Goal: Transaction & Acquisition: Obtain resource

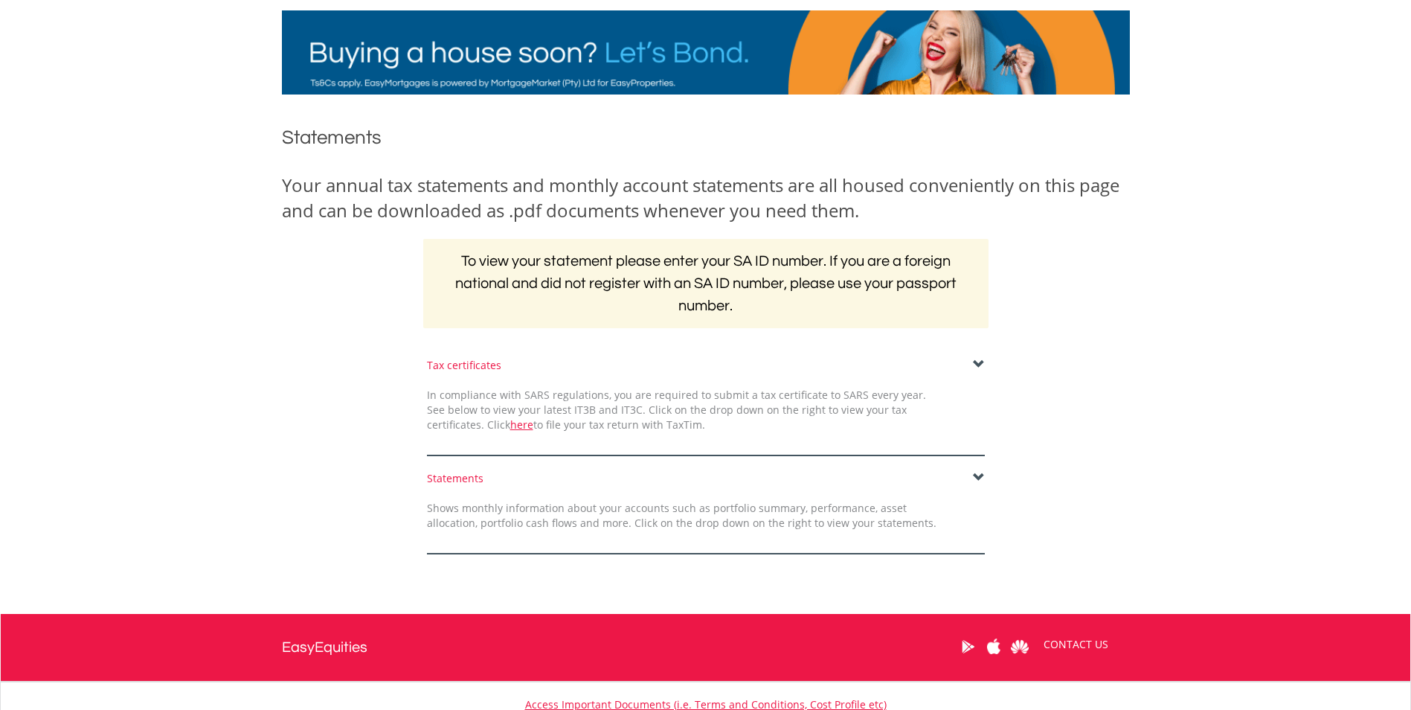
click at [979, 477] on span at bounding box center [979, 478] width 12 height 12
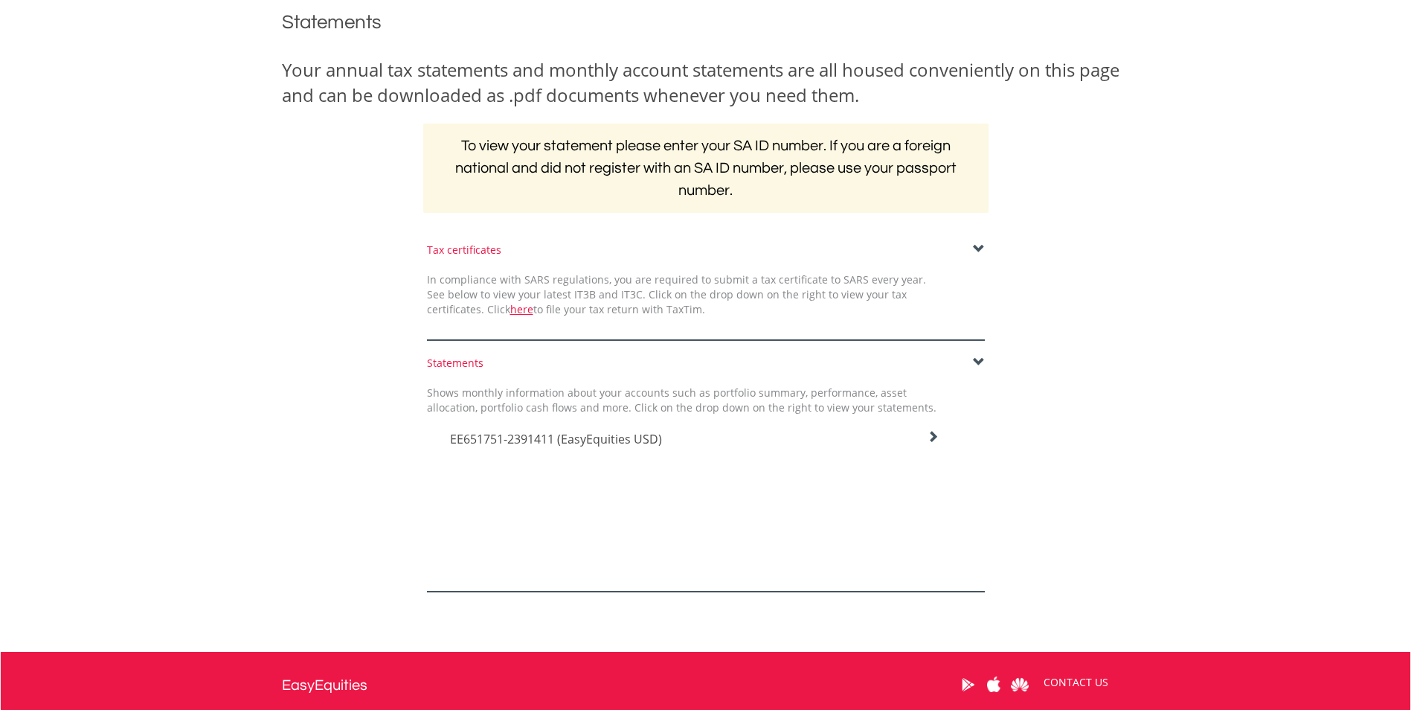
scroll to position [298, 0]
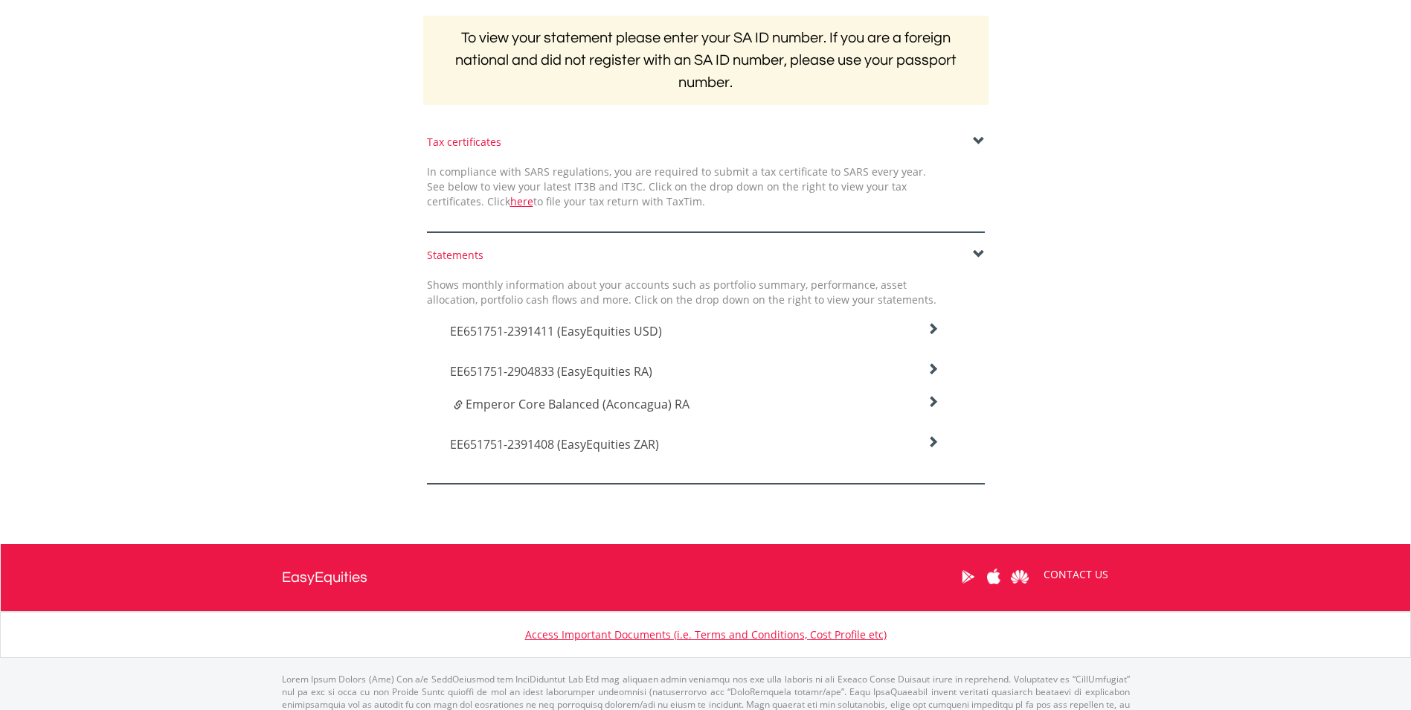
click at [936, 335] on icon at bounding box center [933, 329] width 12 height 12
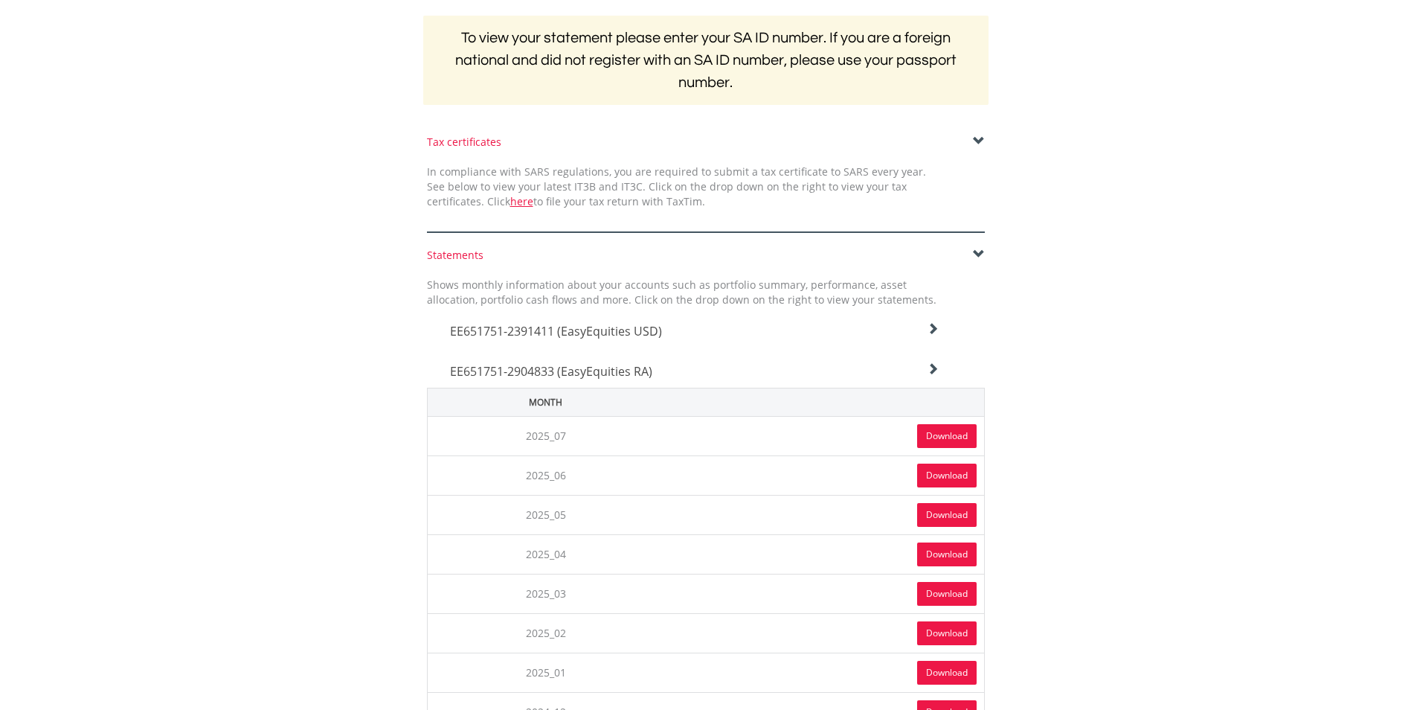
click at [962, 434] on link "Download" at bounding box center [947, 436] width 60 height 24
click at [937, 335] on icon at bounding box center [933, 329] width 12 height 12
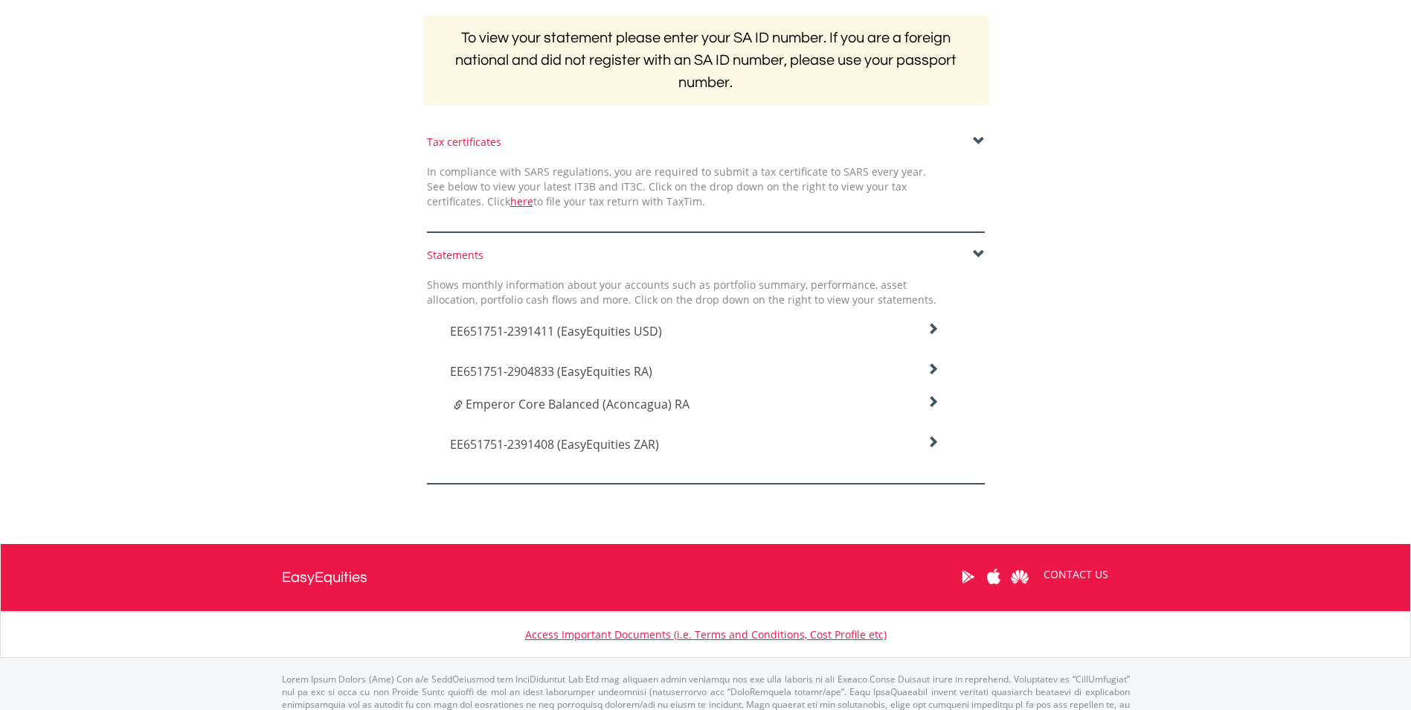
click at [934, 335] on icon at bounding box center [933, 329] width 12 height 12
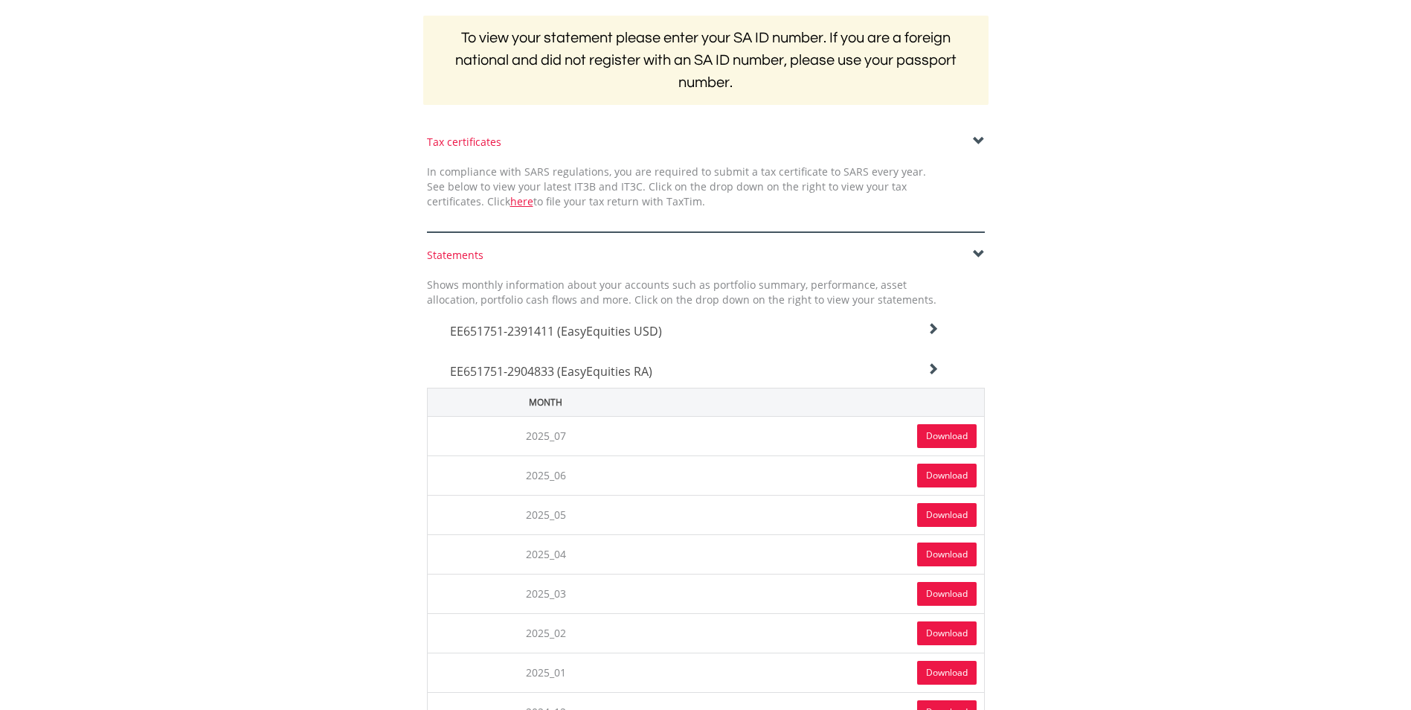
click at [932, 431] on link "Download" at bounding box center [947, 436] width 60 height 24
drag, startPoint x: 945, startPoint y: 365, endPoint x: 937, endPoint y: 364, distance: 8.2
click at [943, 347] on div "EE651751-2904833 (EasyEquities RA)" at bounding box center [695, 327] width 512 height 40
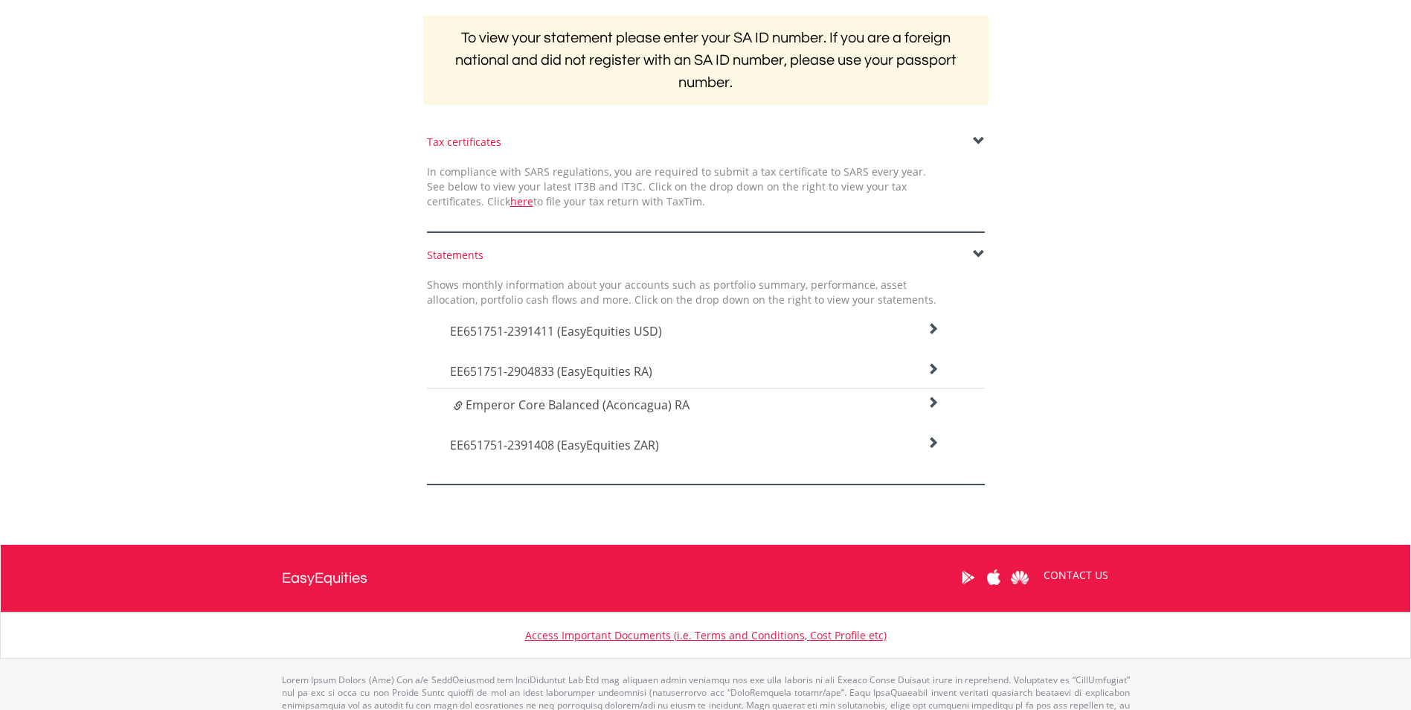
click at [936, 335] on icon at bounding box center [933, 329] width 12 height 12
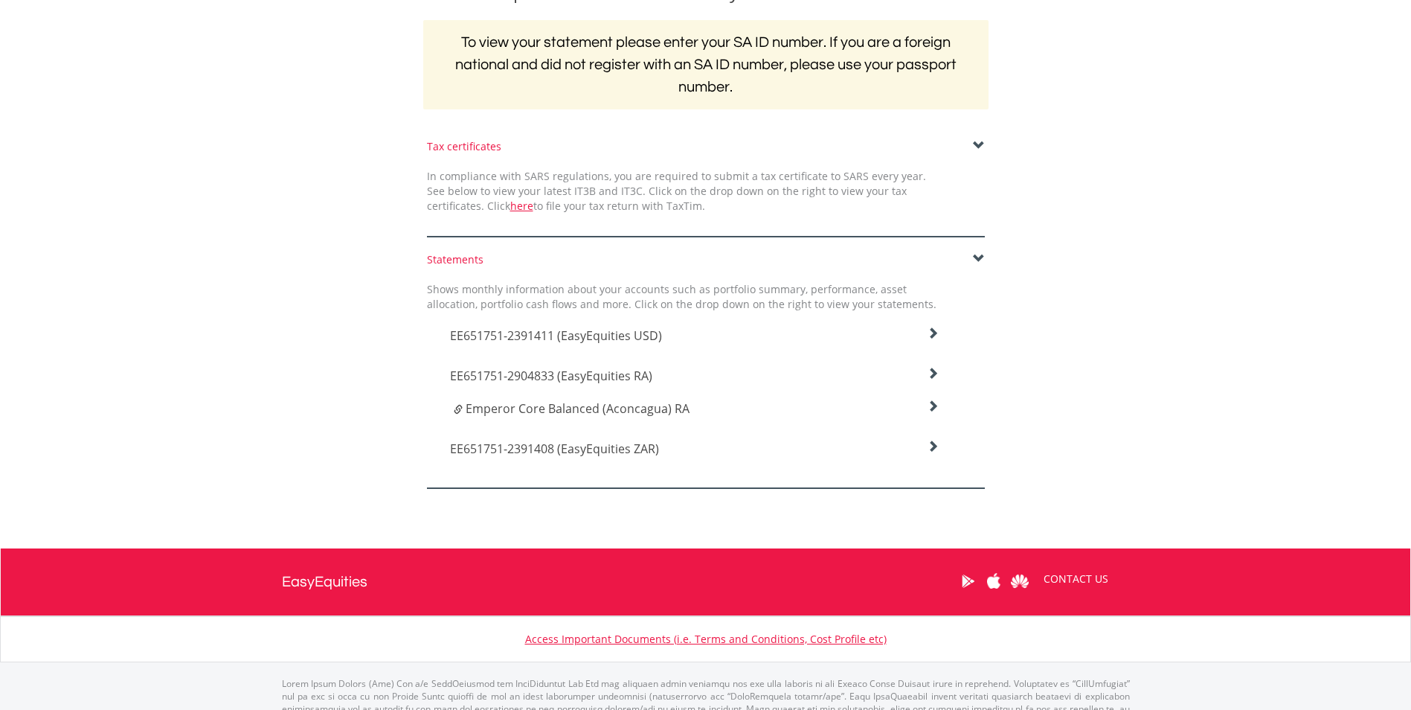
scroll to position [0, 0]
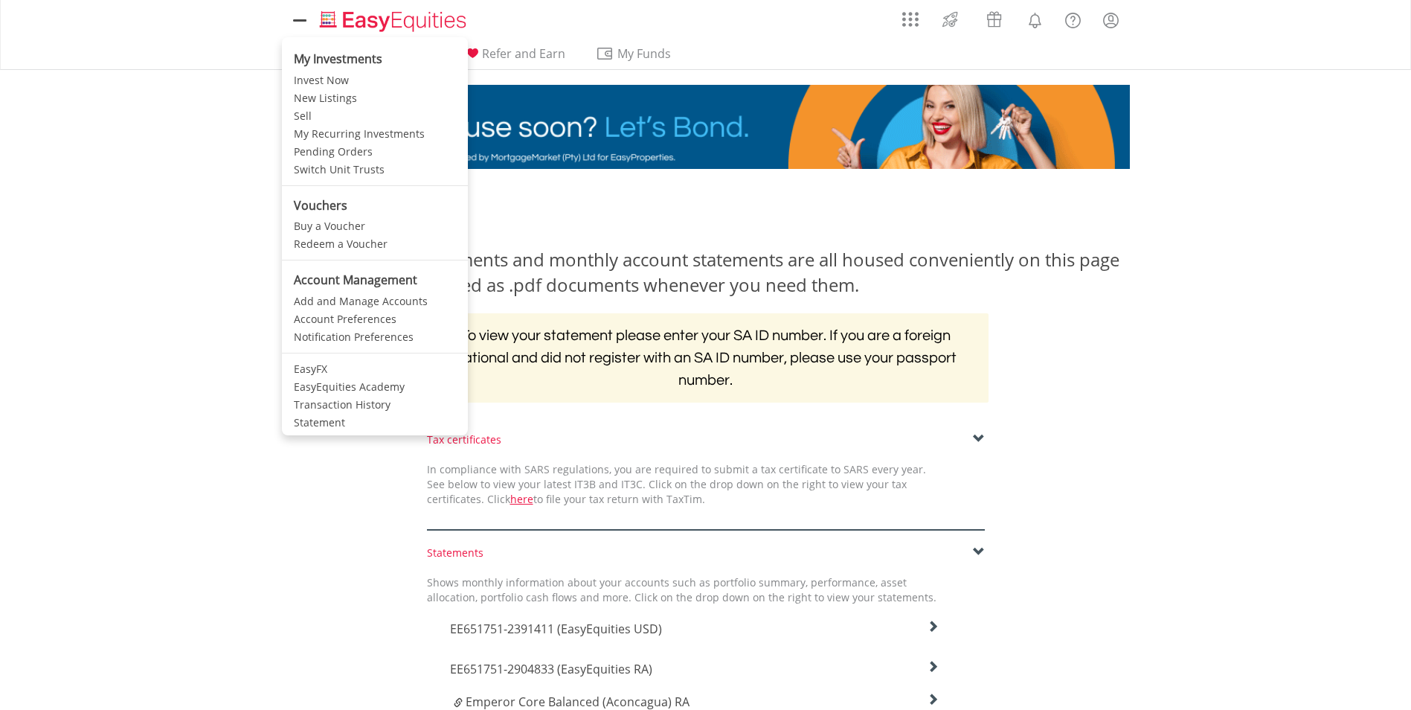
click at [301, 21] on icon at bounding box center [299, 20] width 21 height 19
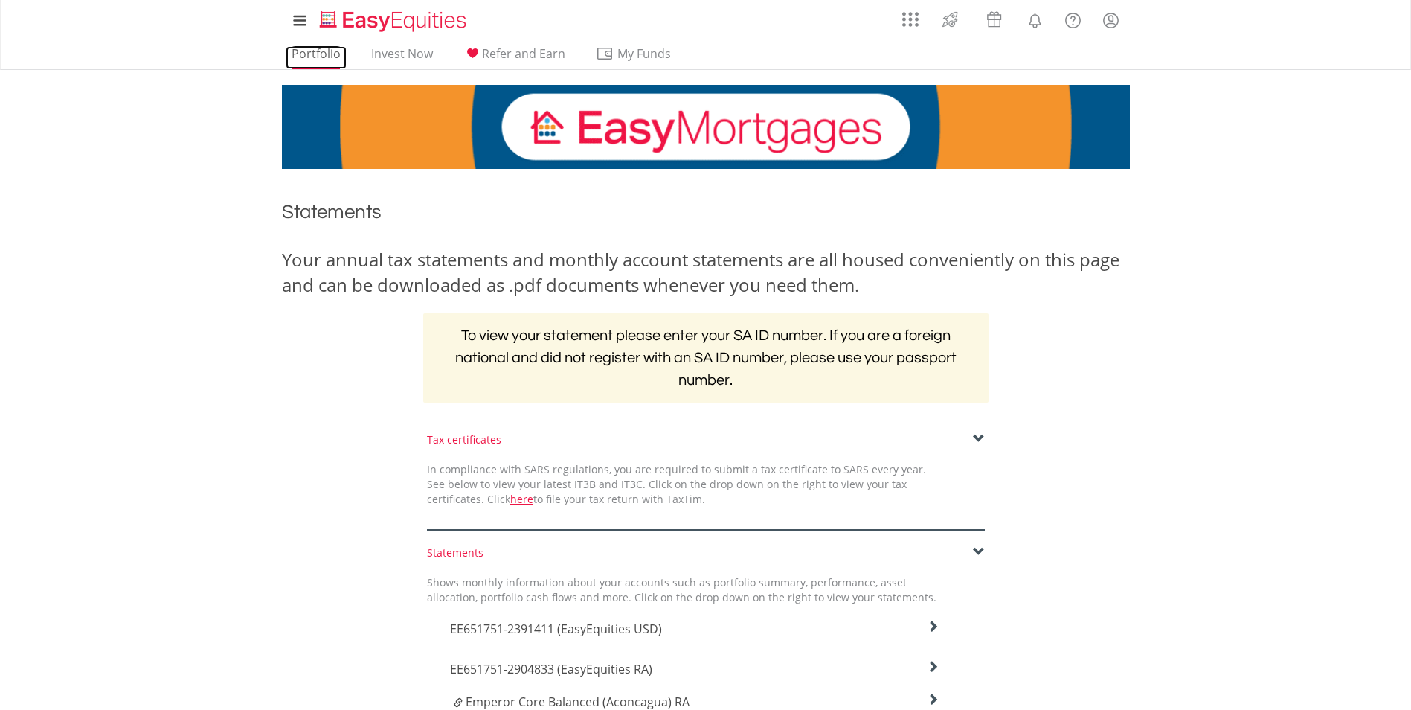
click at [342, 54] on link "Portfolio" at bounding box center [316, 57] width 61 height 23
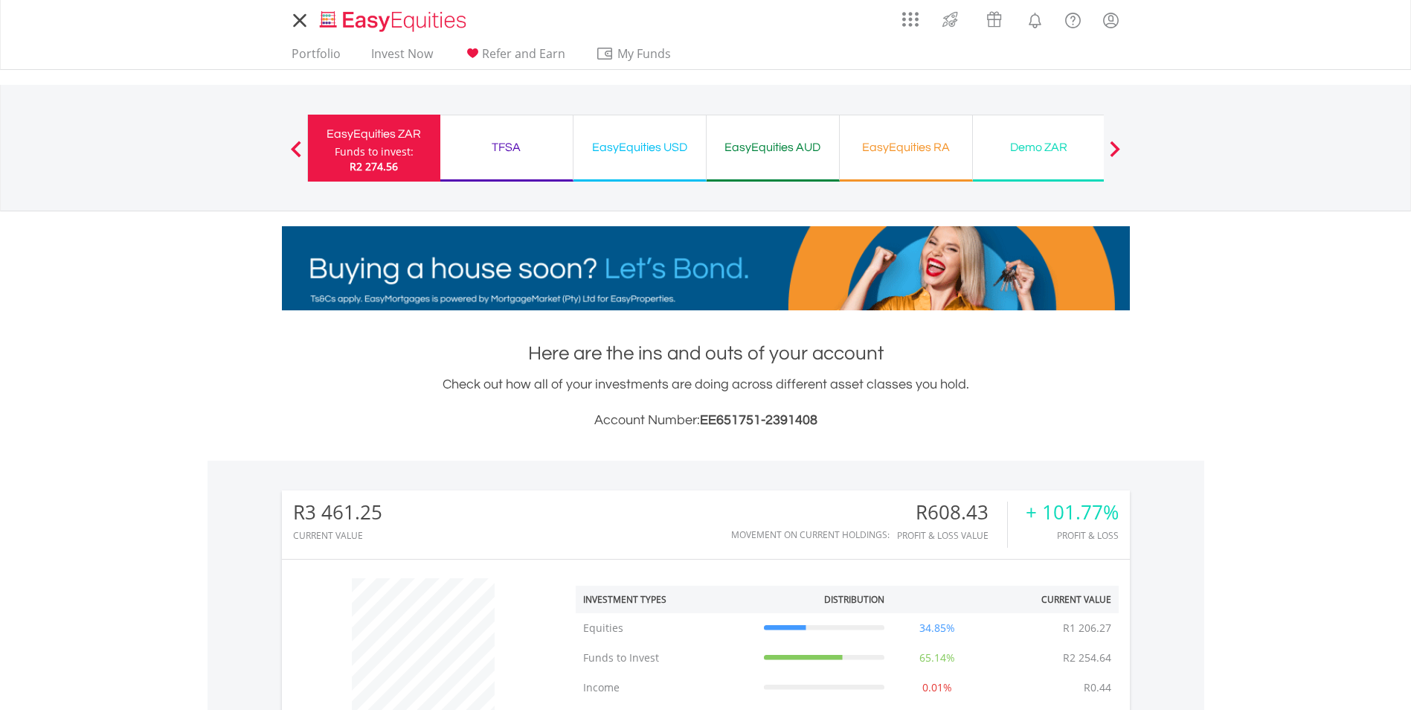
drag, startPoint x: 221, startPoint y: 4, endPoint x: 243, endPoint y: 4, distance: 22.3
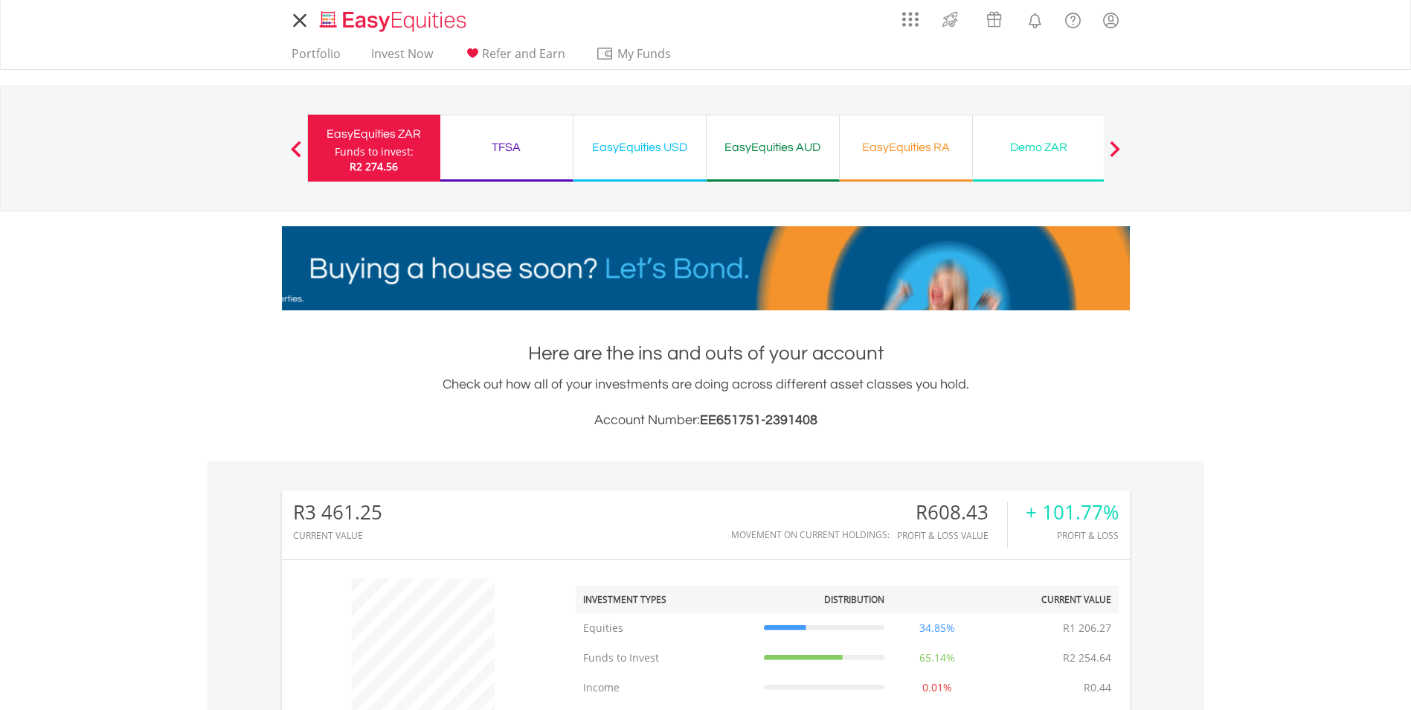
click at [221, 4] on nav "My Investments Invest Now New Listings Sell My Recurring Investments Pending Or…" at bounding box center [705, 35] width 1411 height 70
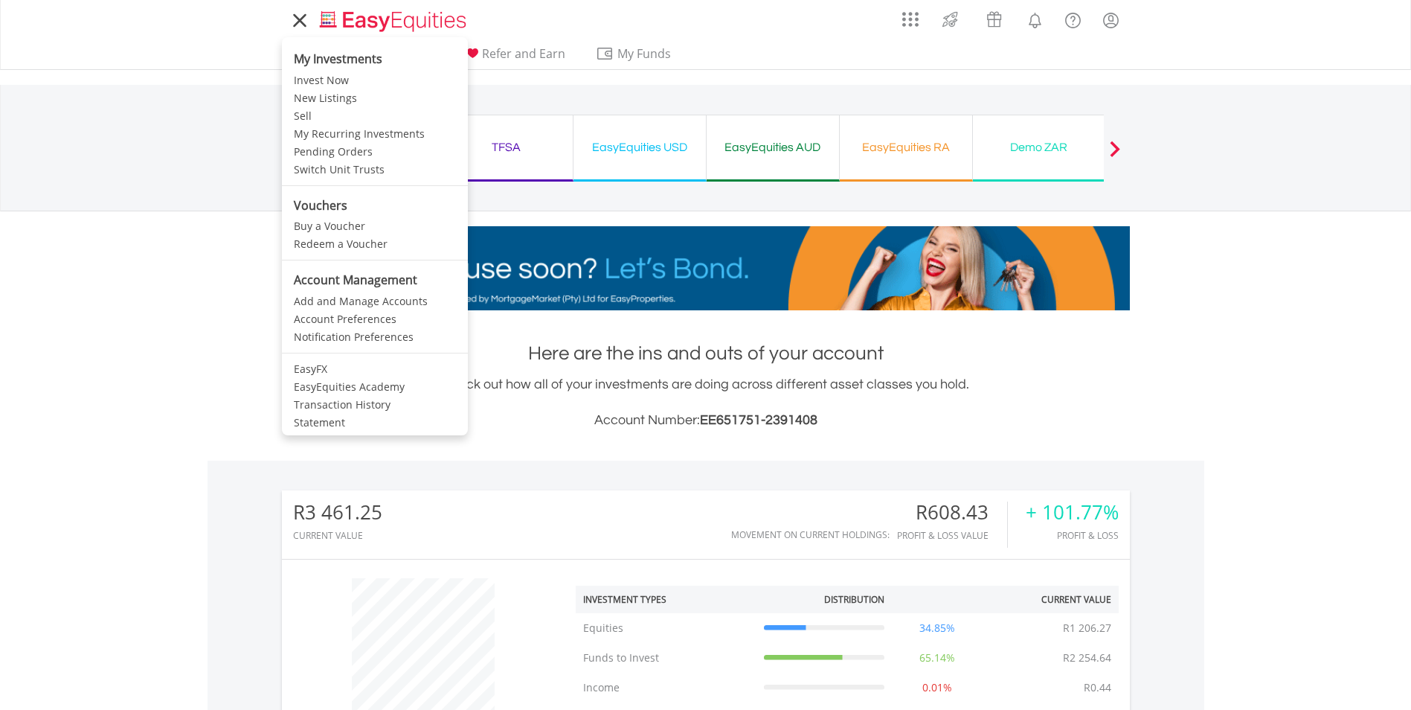
click at [297, 18] on icon at bounding box center [299, 20] width 11 height 11
click at [344, 419] on link "Statement" at bounding box center [375, 423] width 186 height 18
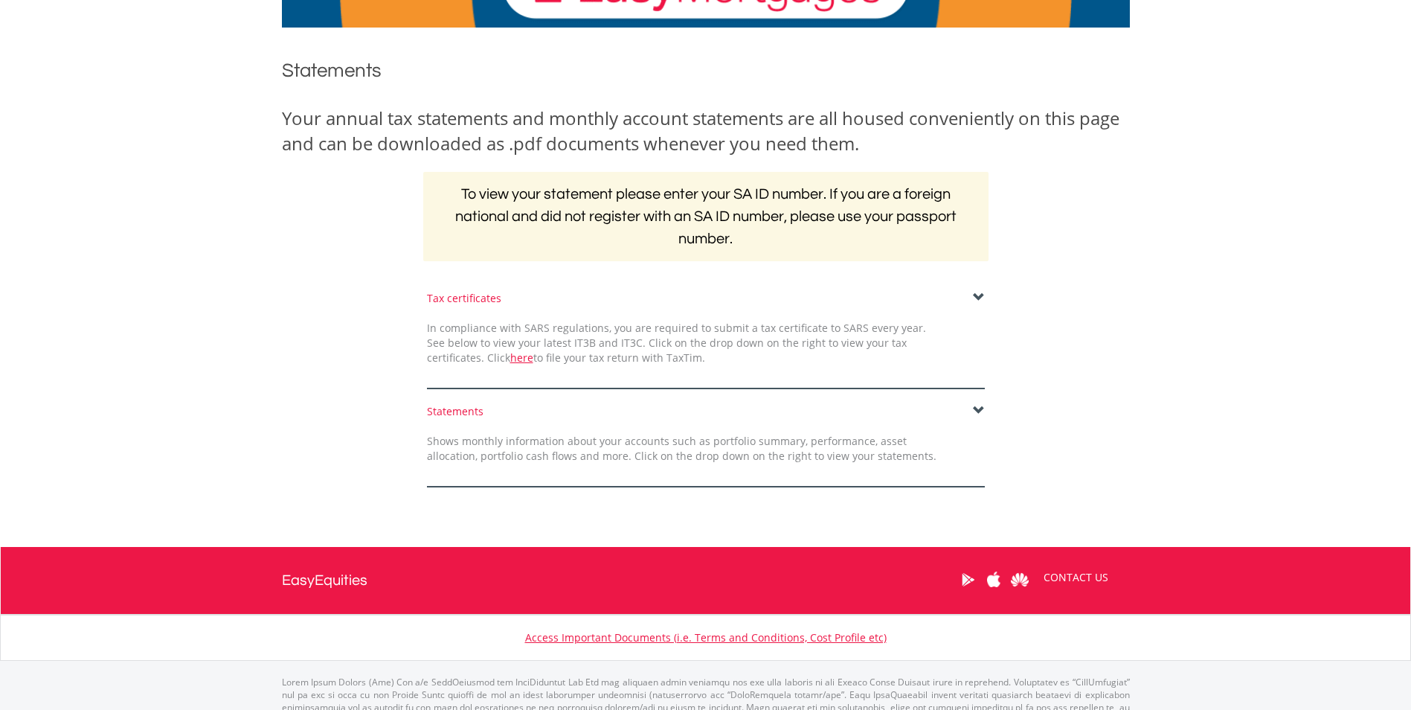
scroll to position [193, 0]
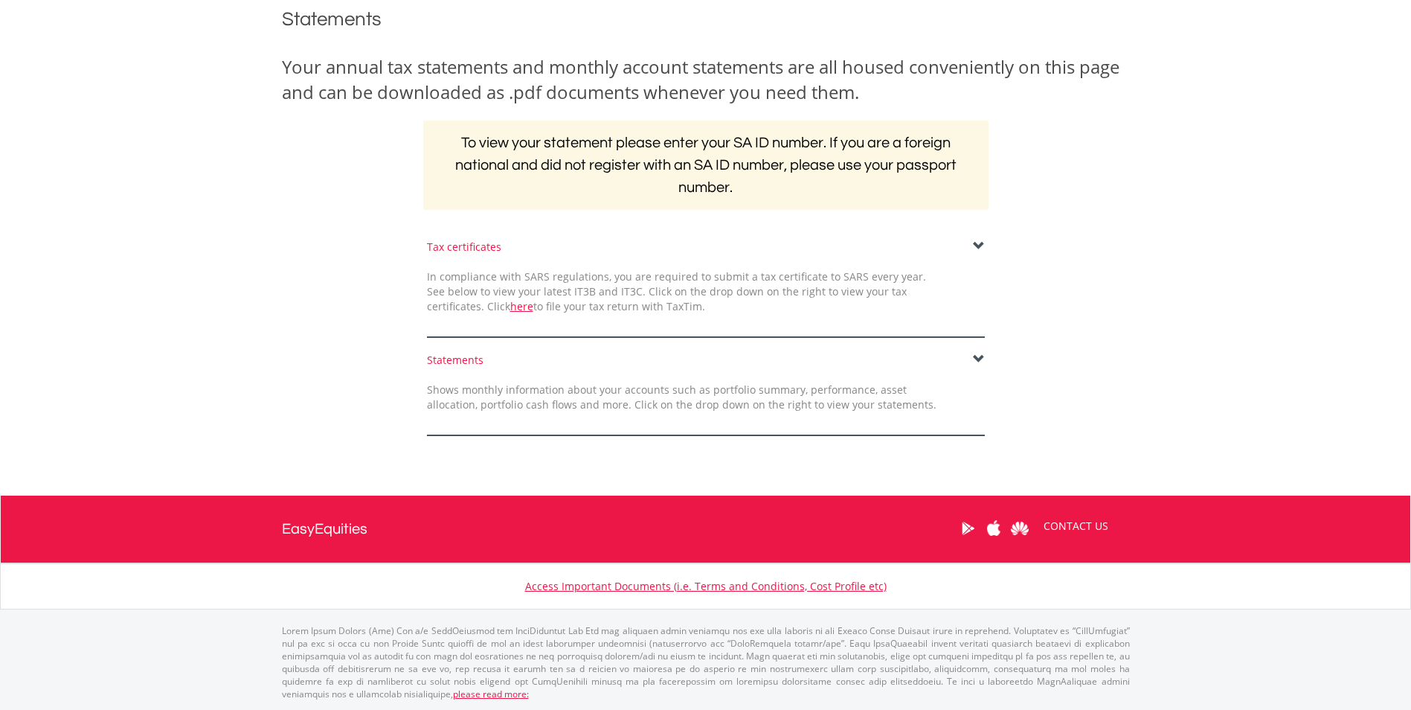
click at [979, 359] on span at bounding box center [979, 359] width 12 height 12
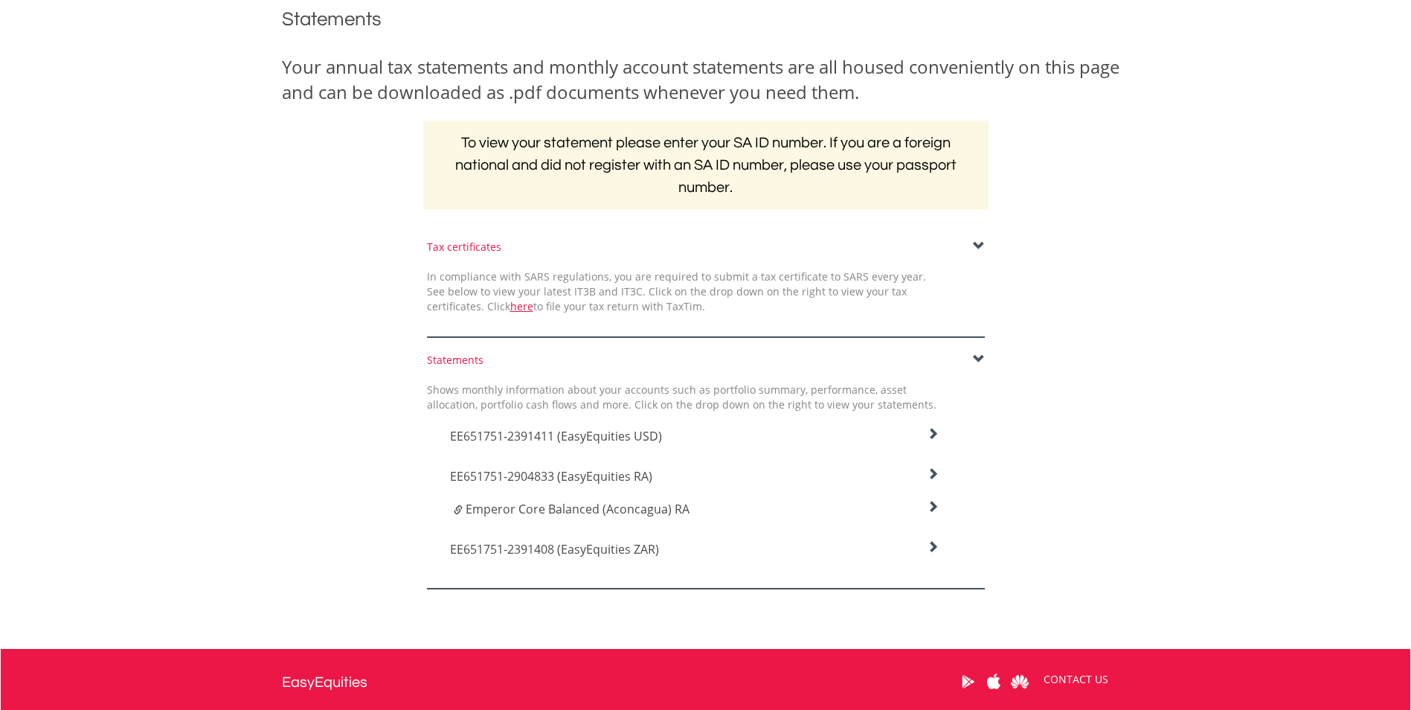
drag, startPoint x: 932, startPoint y: 472, endPoint x: 910, endPoint y: 471, distance: 22.3
click at [930, 440] on icon at bounding box center [933, 434] width 12 height 12
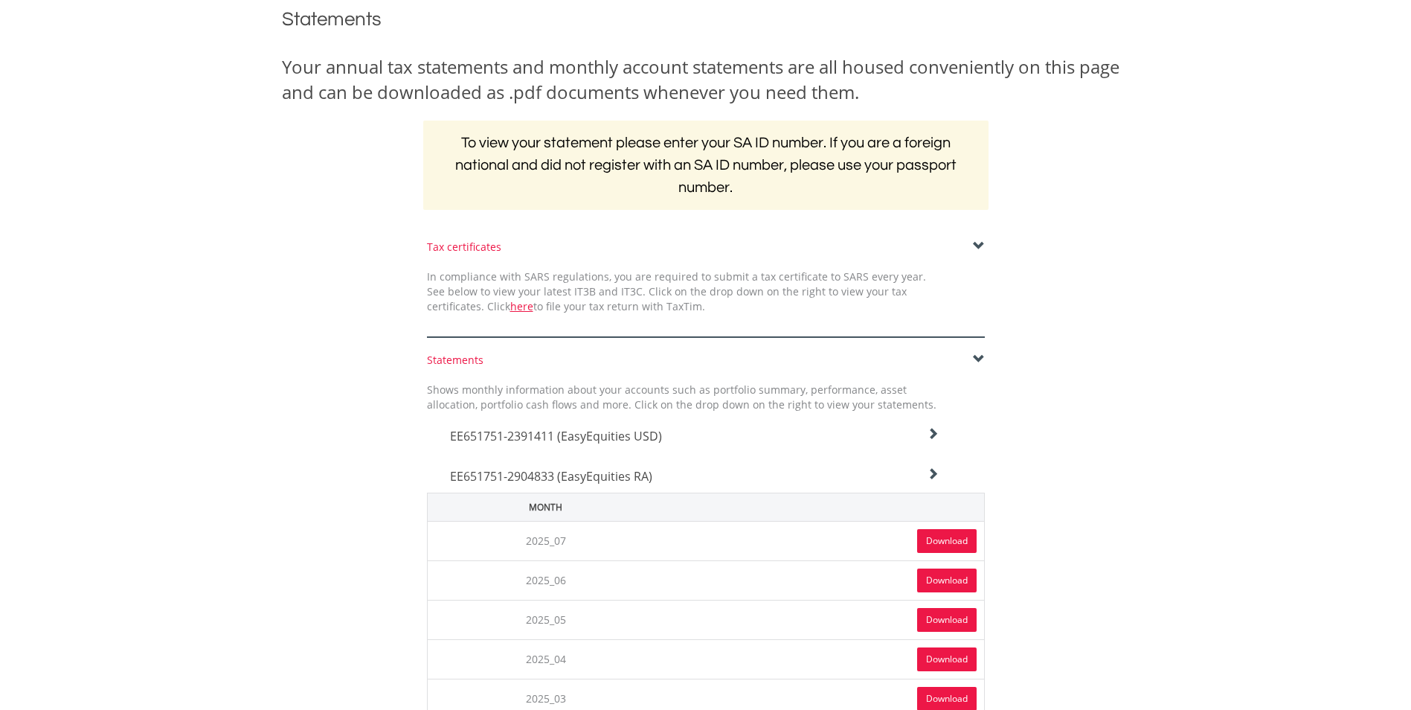
drag, startPoint x: 954, startPoint y: 546, endPoint x: 868, endPoint y: 537, distance: 86.7
click at [950, 543] on link "Download" at bounding box center [947, 541] width 60 height 24
click at [932, 440] on icon at bounding box center [933, 434] width 12 height 12
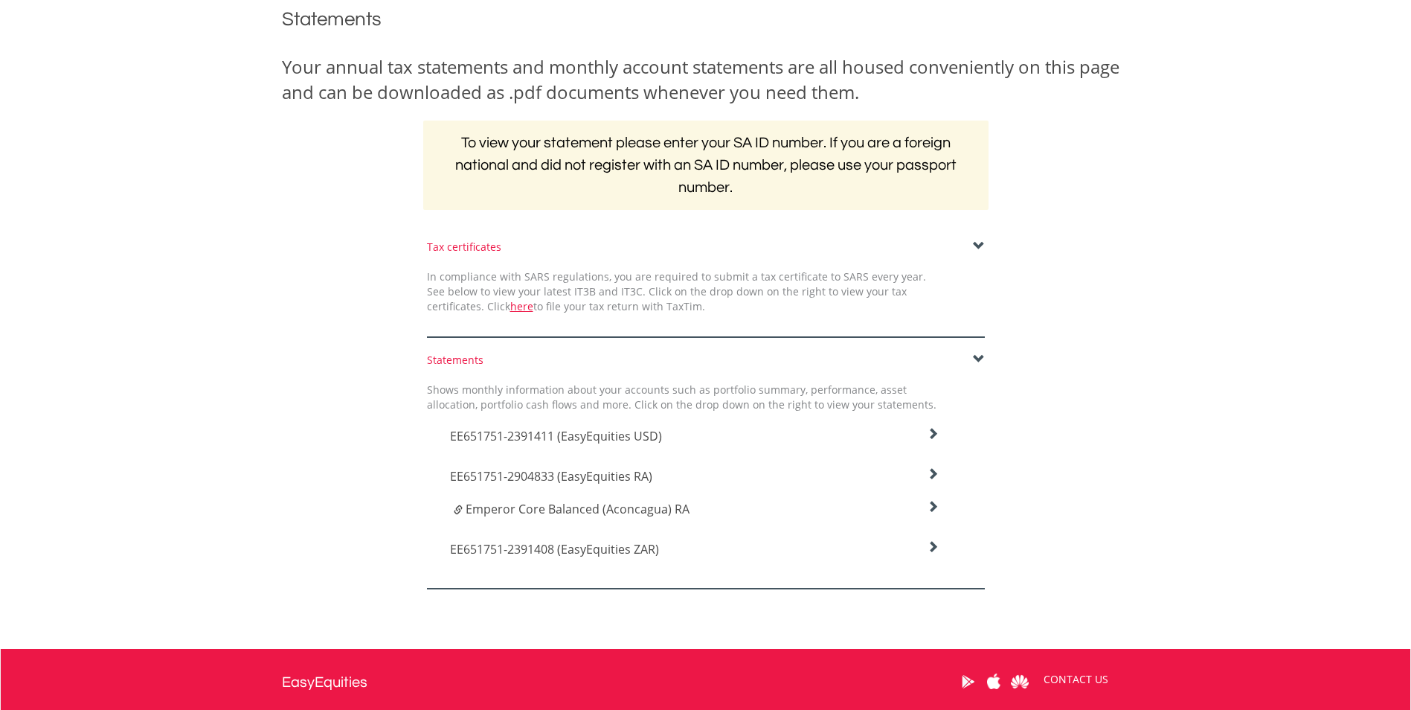
click at [933, 505] on icon at bounding box center [933, 507] width 12 height 12
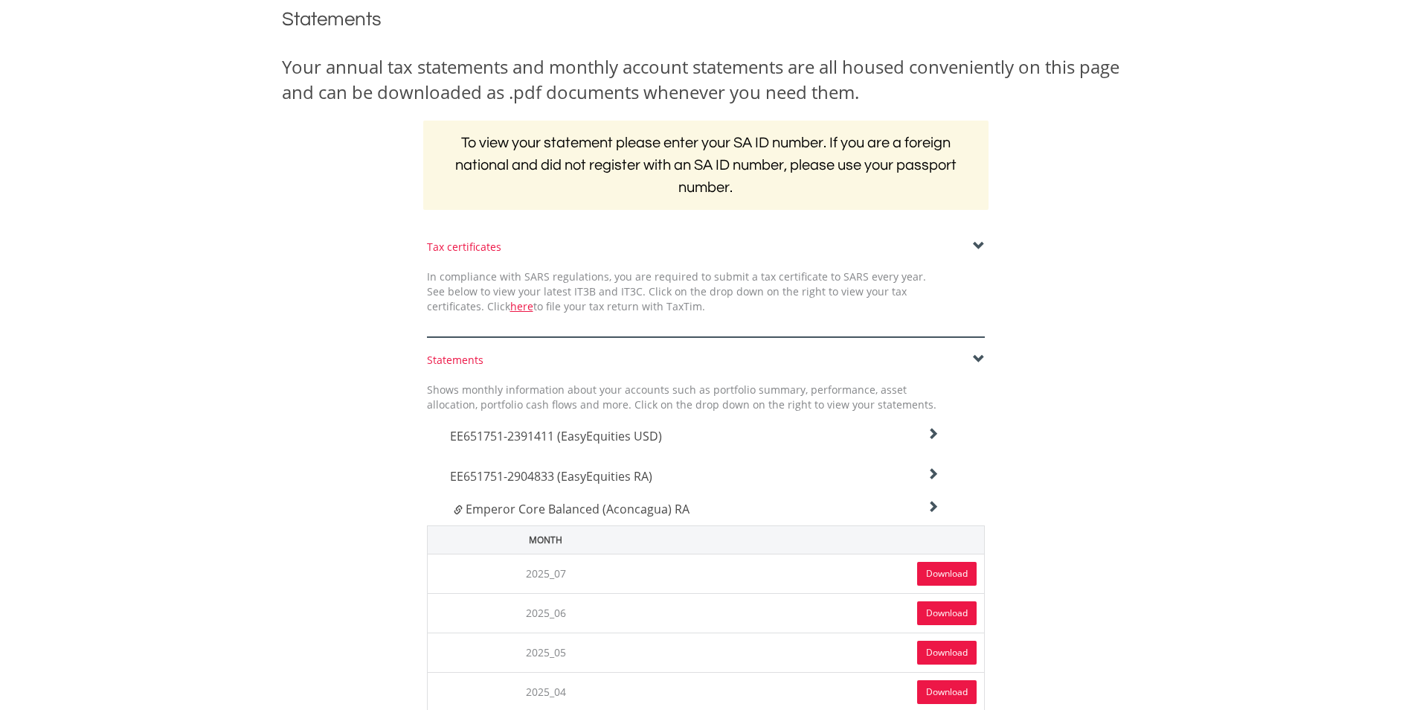
click at [932, 573] on link "Download" at bounding box center [947, 574] width 60 height 24
